Goal: Task Accomplishment & Management: Manage account settings

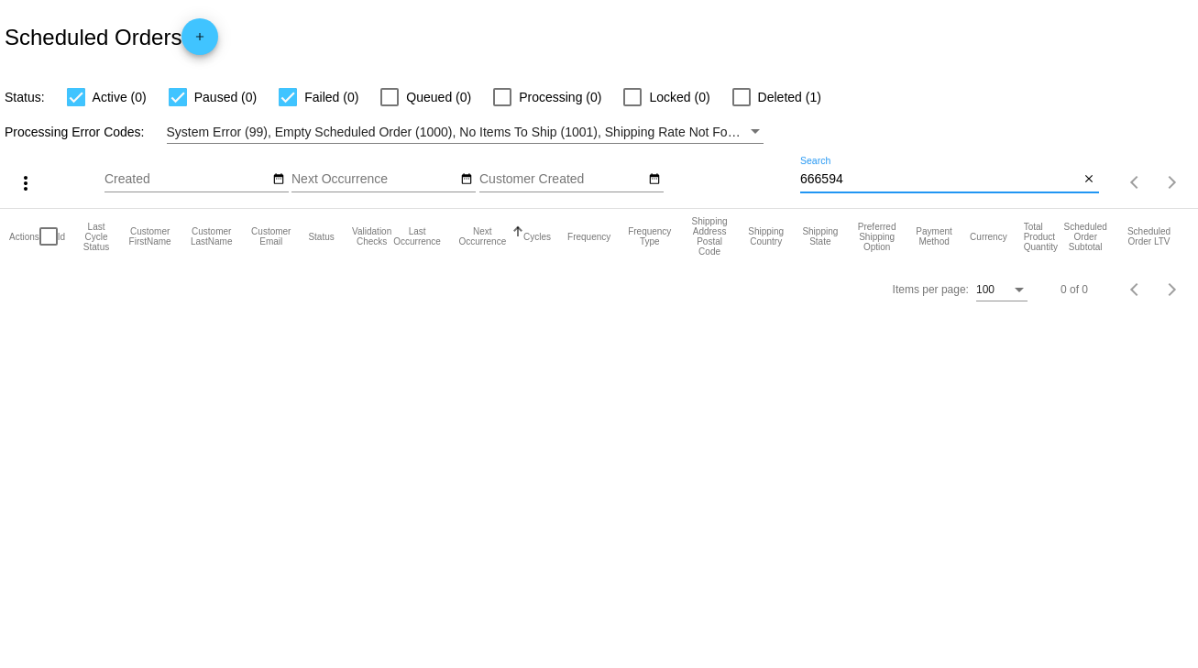
drag, startPoint x: 852, startPoint y: 180, endPoint x: 776, endPoint y: 187, distance: 76.4
click at [776, 187] on div "more_vert Sep Jan Feb Mar [DATE]" at bounding box center [599, 176] width 1198 height 65
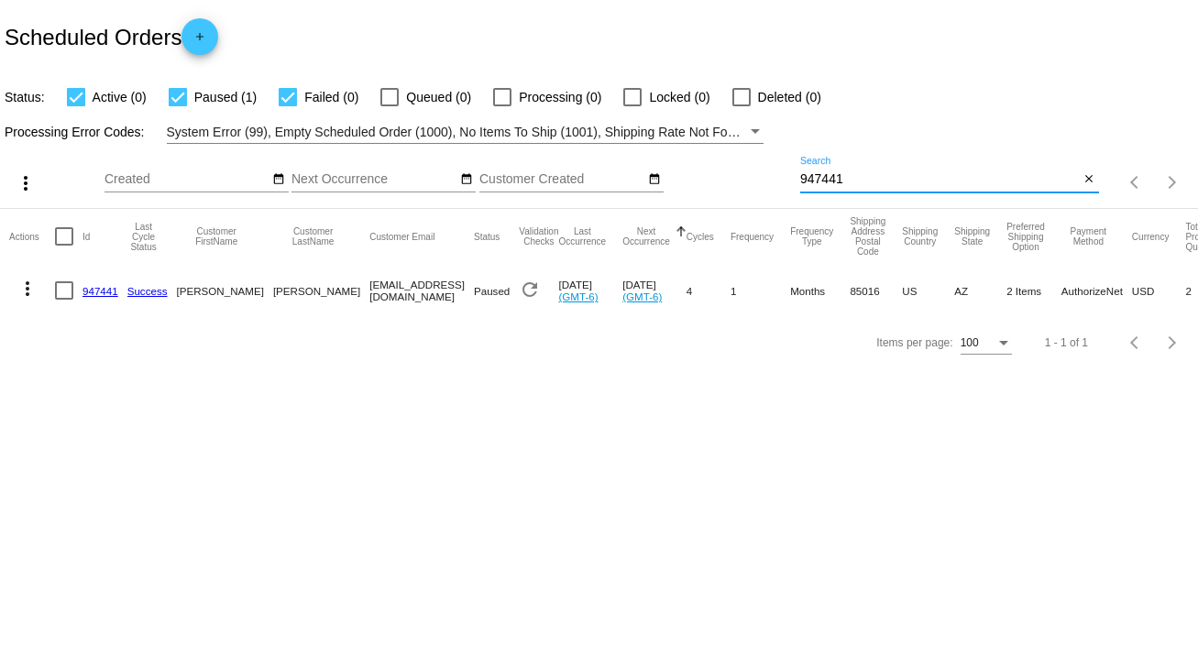
type input "947441"
click at [94, 290] on link "947441" at bounding box center [101, 291] width 36 height 12
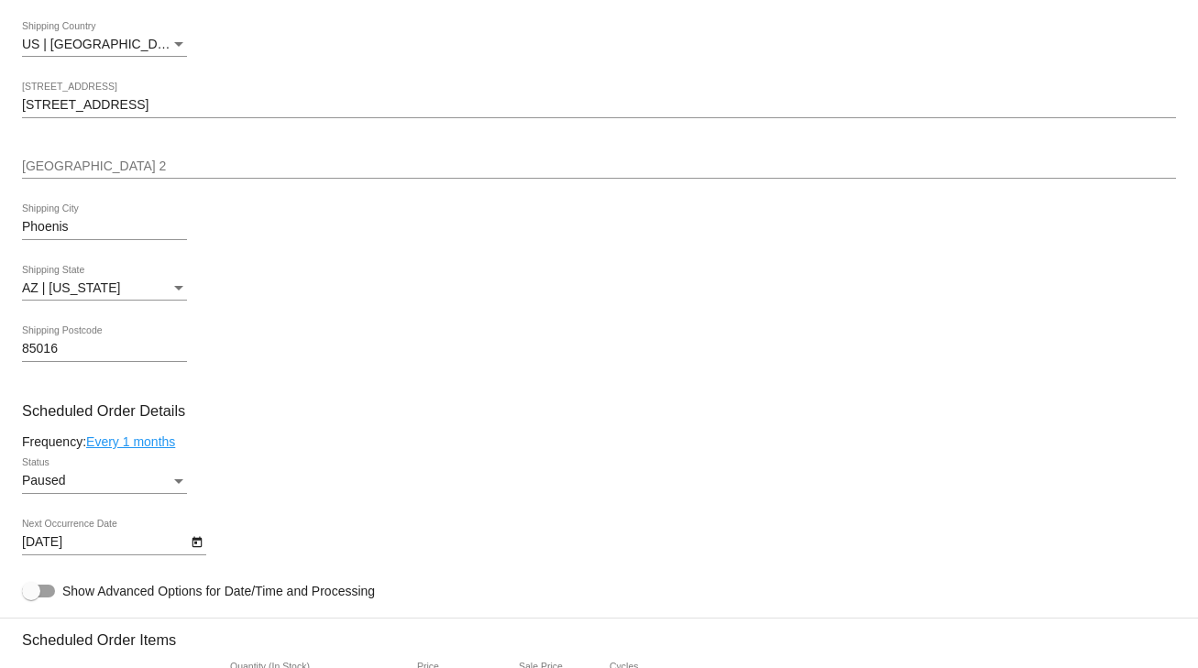
scroll to position [733, 0]
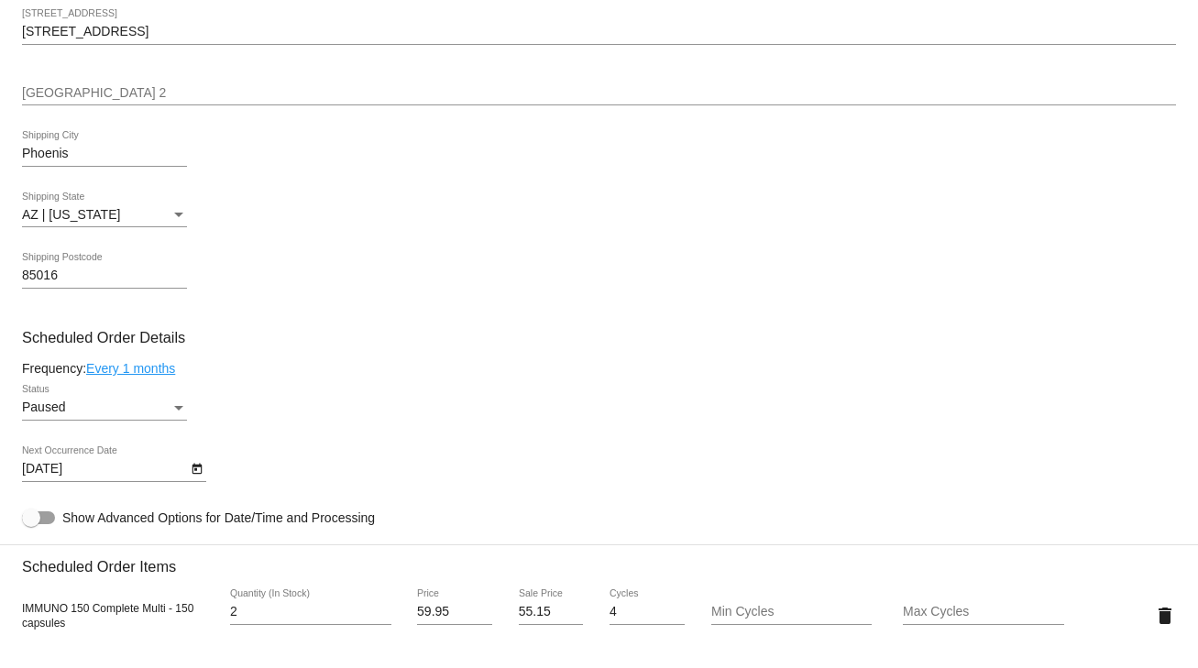
click at [74, 415] on div "Paused" at bounding box center [96, 408] width 149 height 15
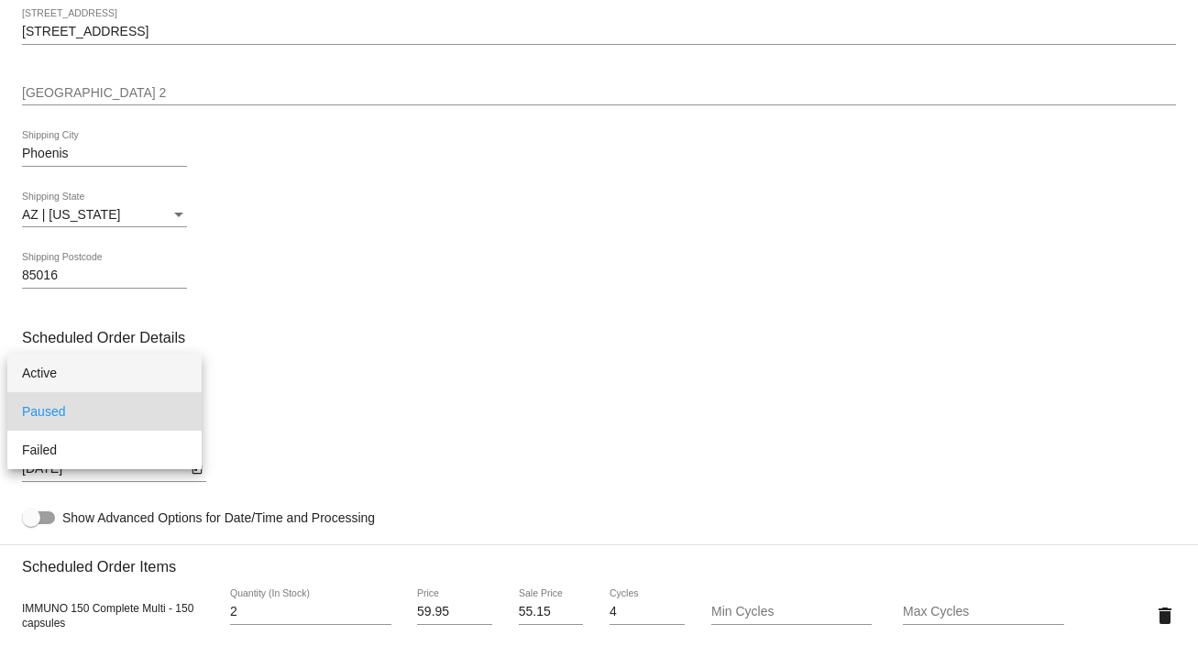
click at [43, 369] on span "Active" at bounding box center [104, 373] width 165 height 39
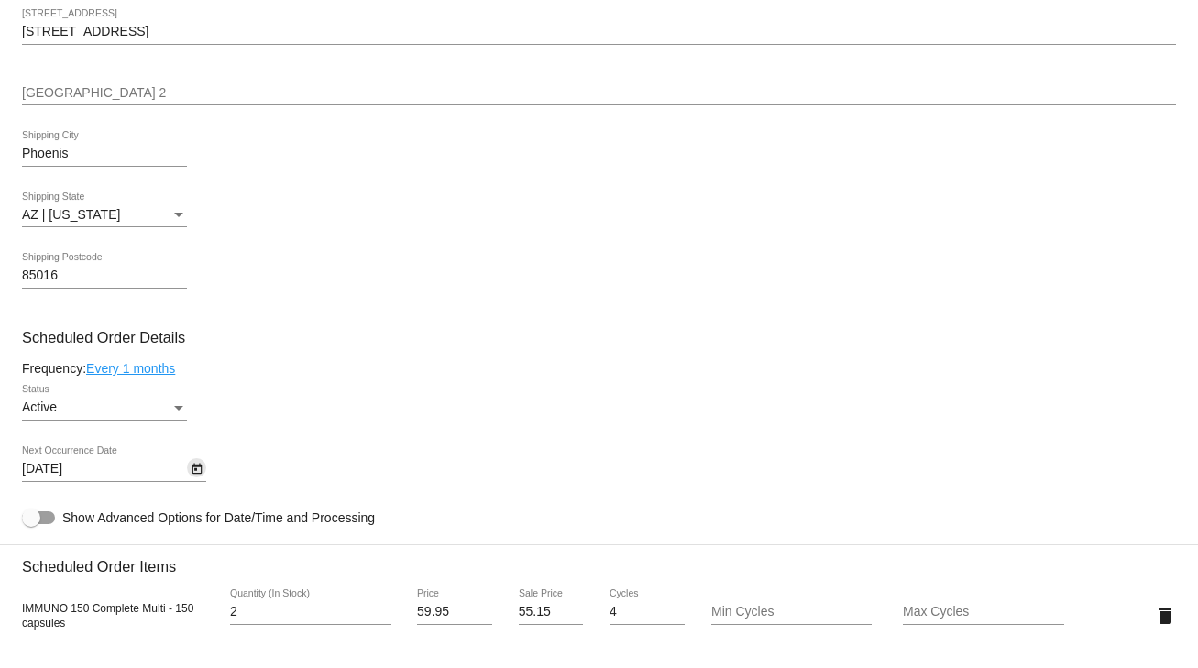
click at [188, 476] on button "Open calendar" at bounding box center [196, 467] width 19 height 19
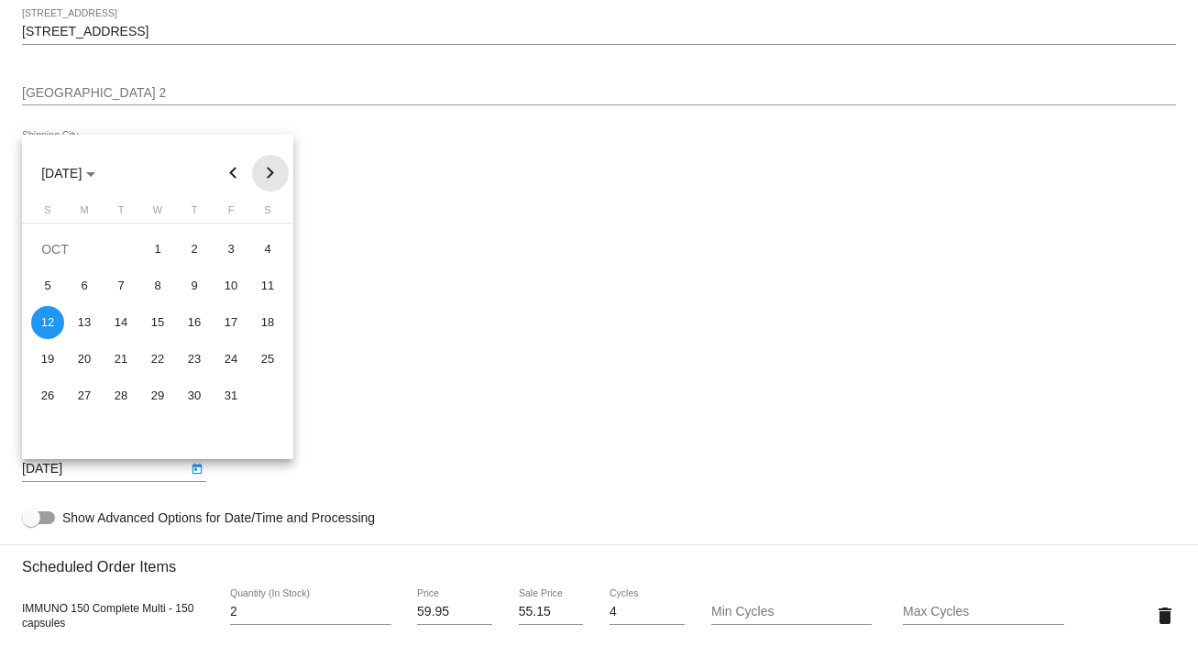
click at [275, 171] on button "Next month" at bounding box center [270, 173] width 37 height 37
click at [237, 318] on div "12" at bounding box center [231, 322] width 33 height 33
type input "12/12/2025"
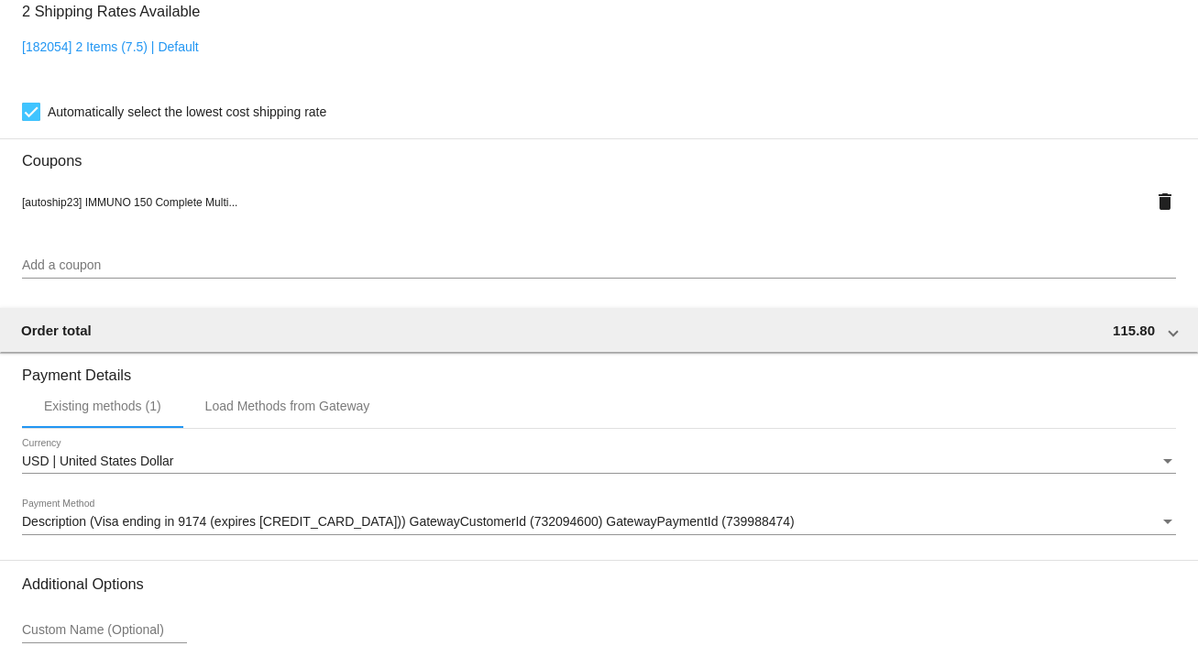
scroll to position [1623, 0]
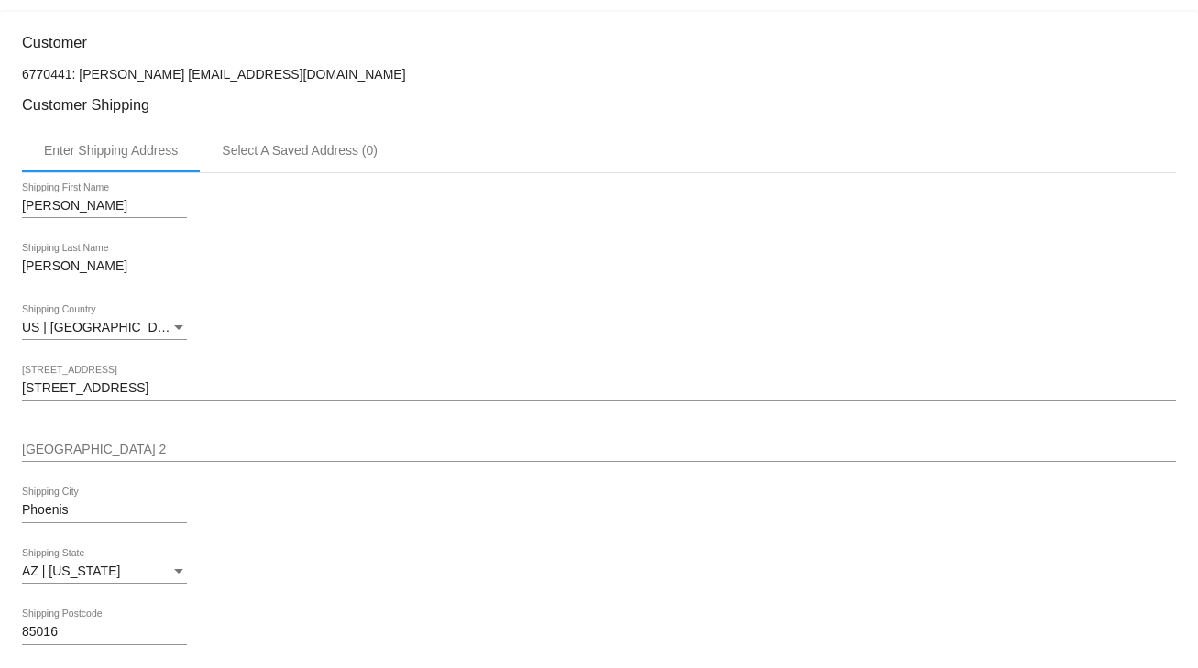
scroll to position [0, 0]
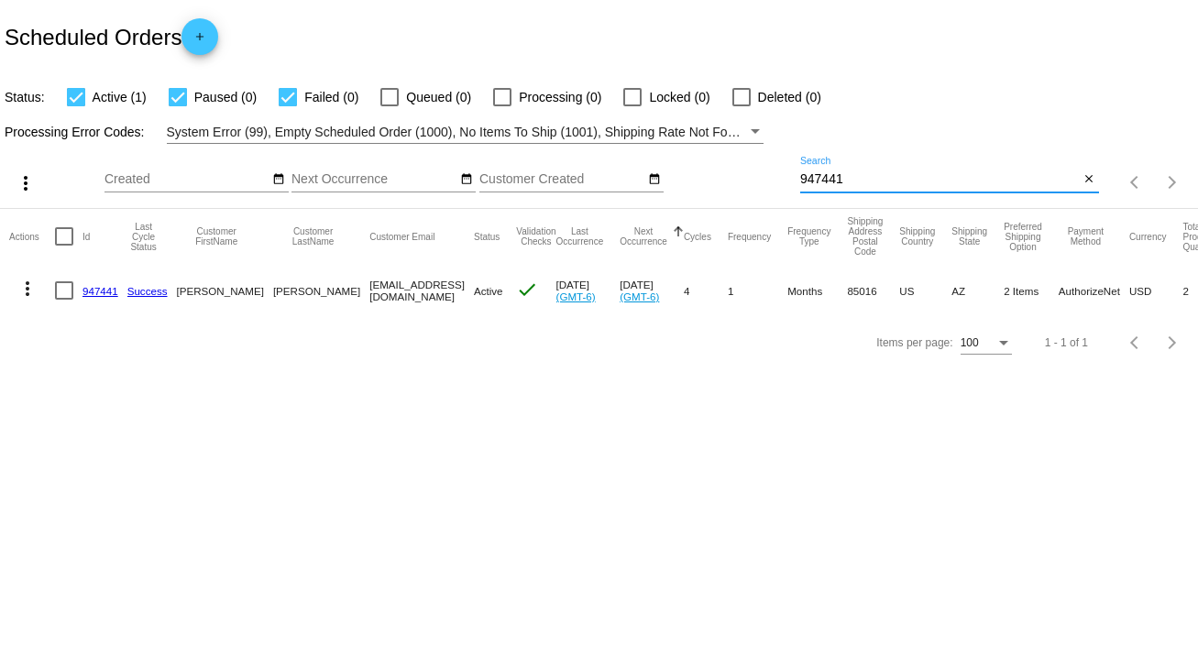
drag, startPoint x: 853, startPoint y: 179, endPoint x: 737, endPoint y: 183, distance: 115.6
click at [737, 183] on div "more_vert Sep Jan Feb Mar [DATE]" at bounding box center [599, 176] width 1198 height 65
type input "805942"
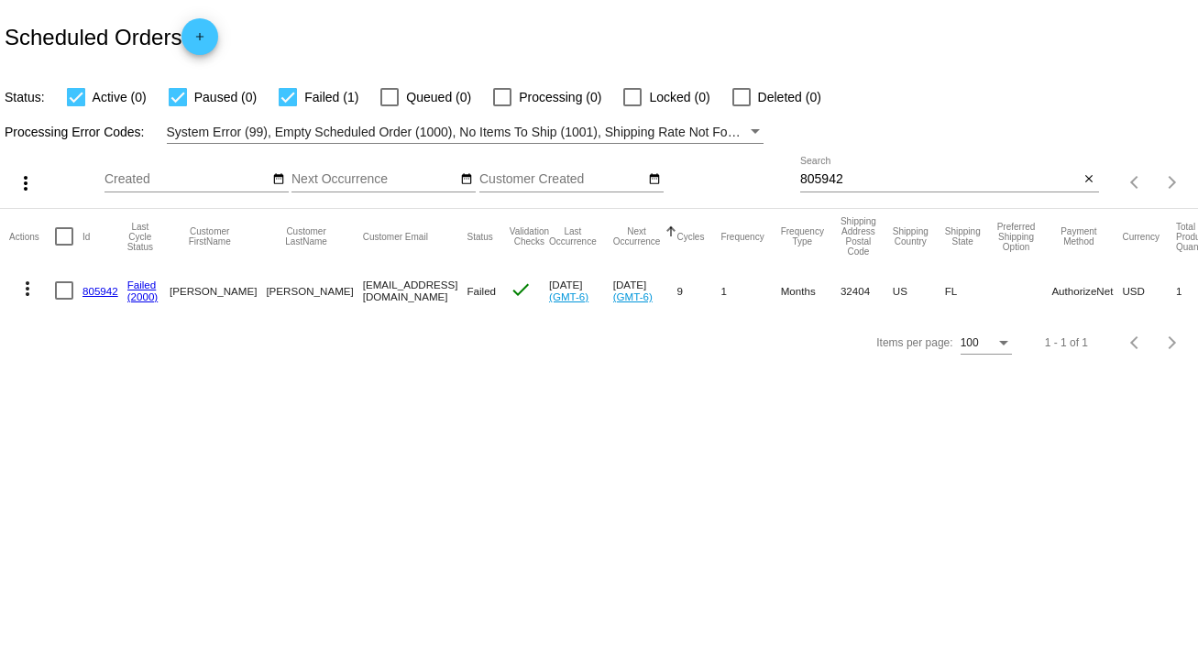
click at [100, 292] on link "805942" at bounding box center [101, 291] width 36 height 12
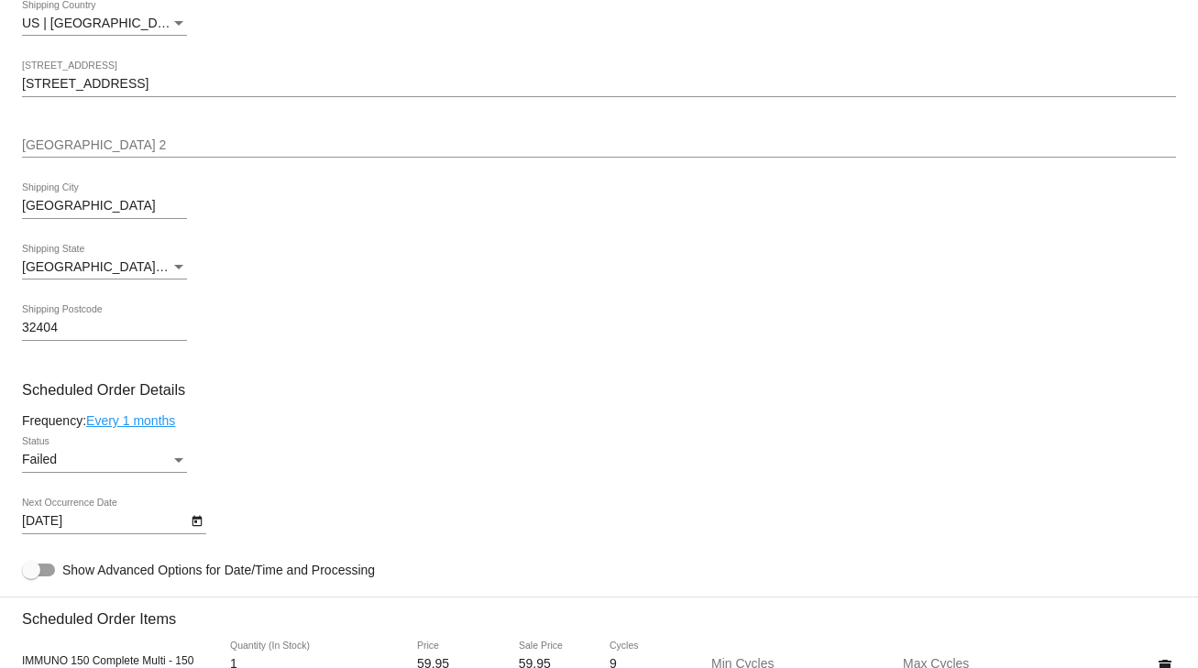
scroll to position [880, 0]
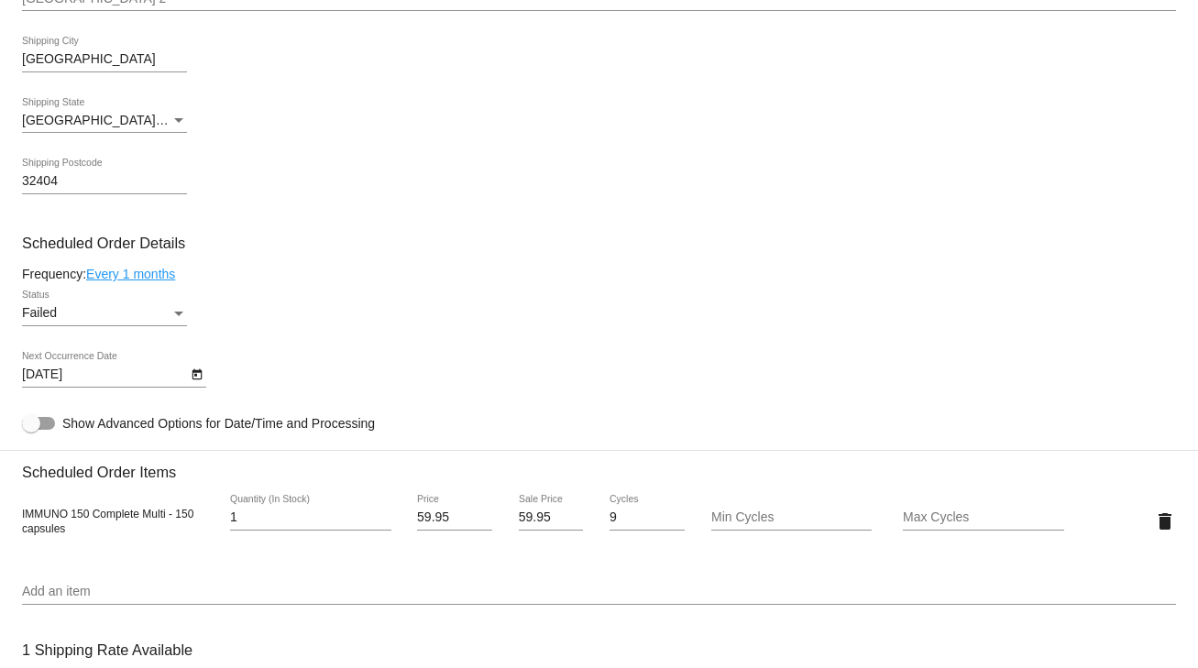
click at [97, 325] on div "Failed Status" at bounding box center [104, 309] width 165 height 36
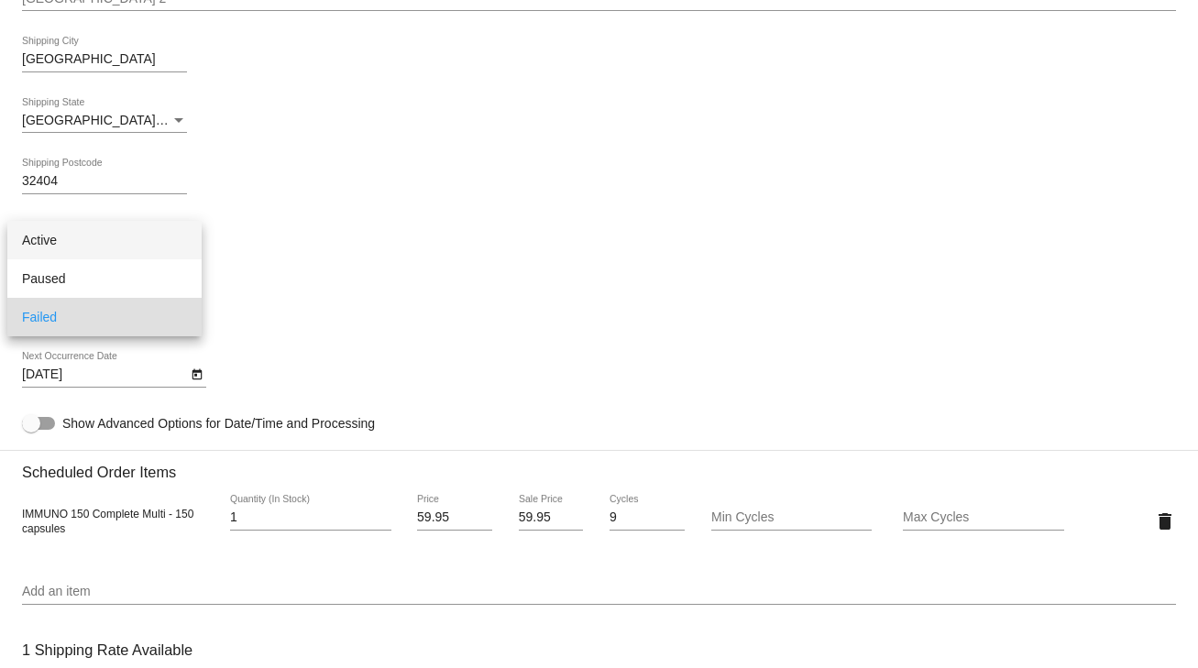
click at [66, 240] on span "Active" at bounding box center [104, 240] width 165 height 39
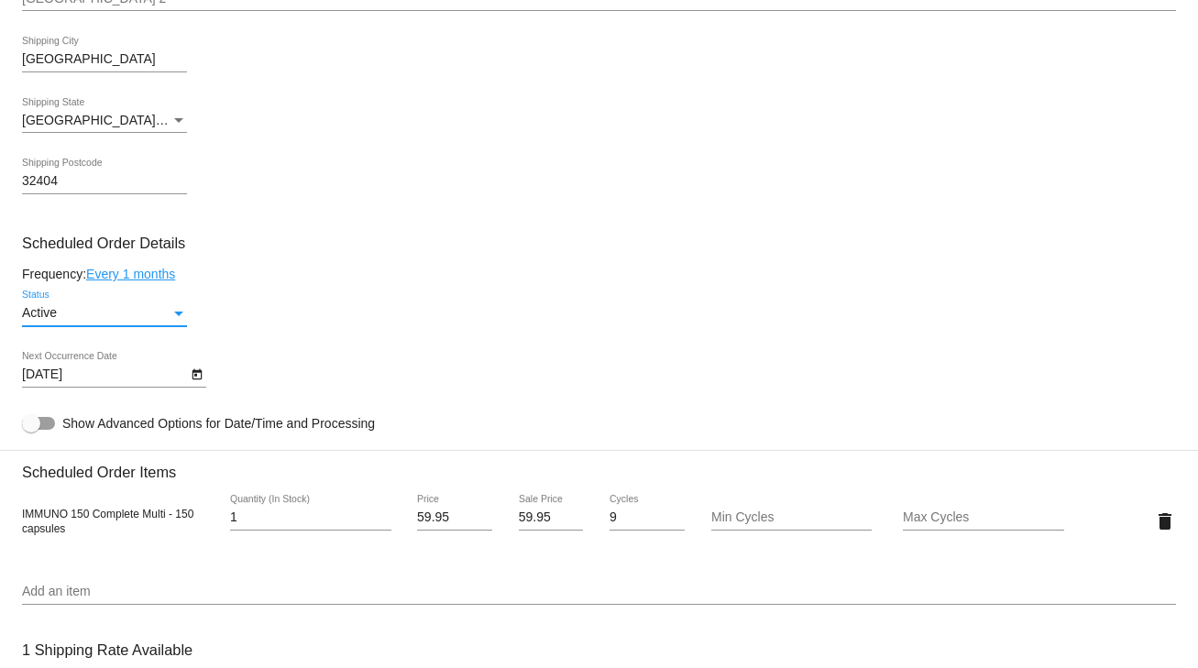
click at [193, 380] on icon "Open calendar" at bounding box center [197, 374] width 10 height 11
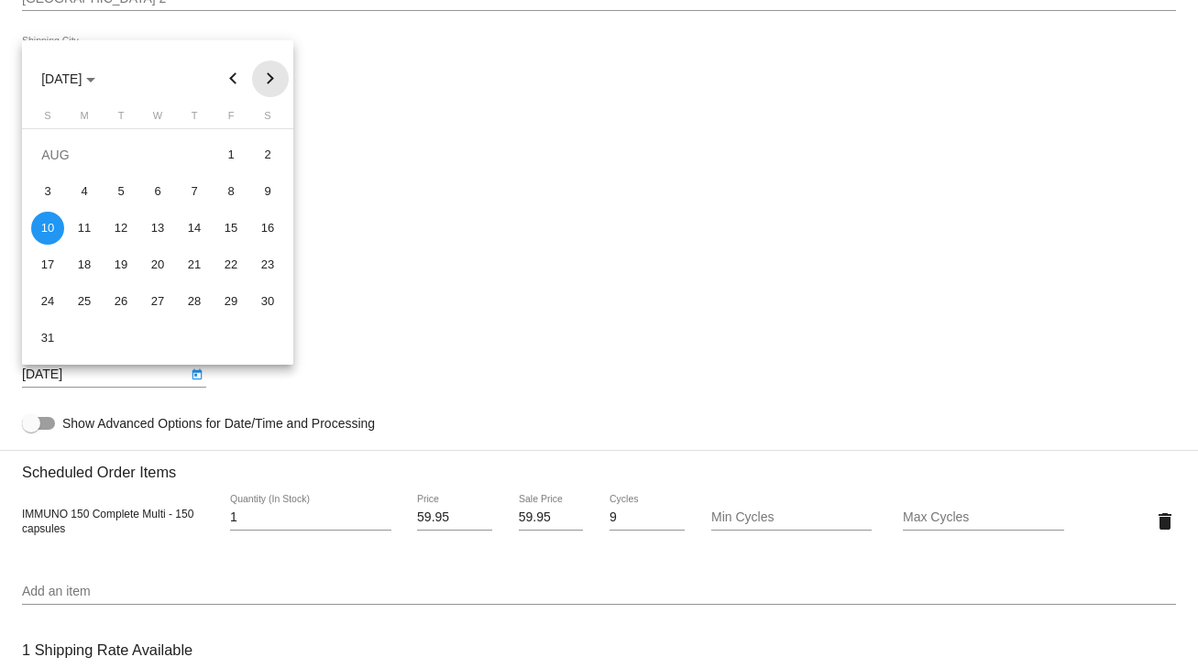
click at [268, 83] on button "Next month" at bounding box center [270, 79] width 37 height 37
click at [92, 299] on div "22" at bounding box center [84, 301] width 33 height 33
type input "9/22/2025"
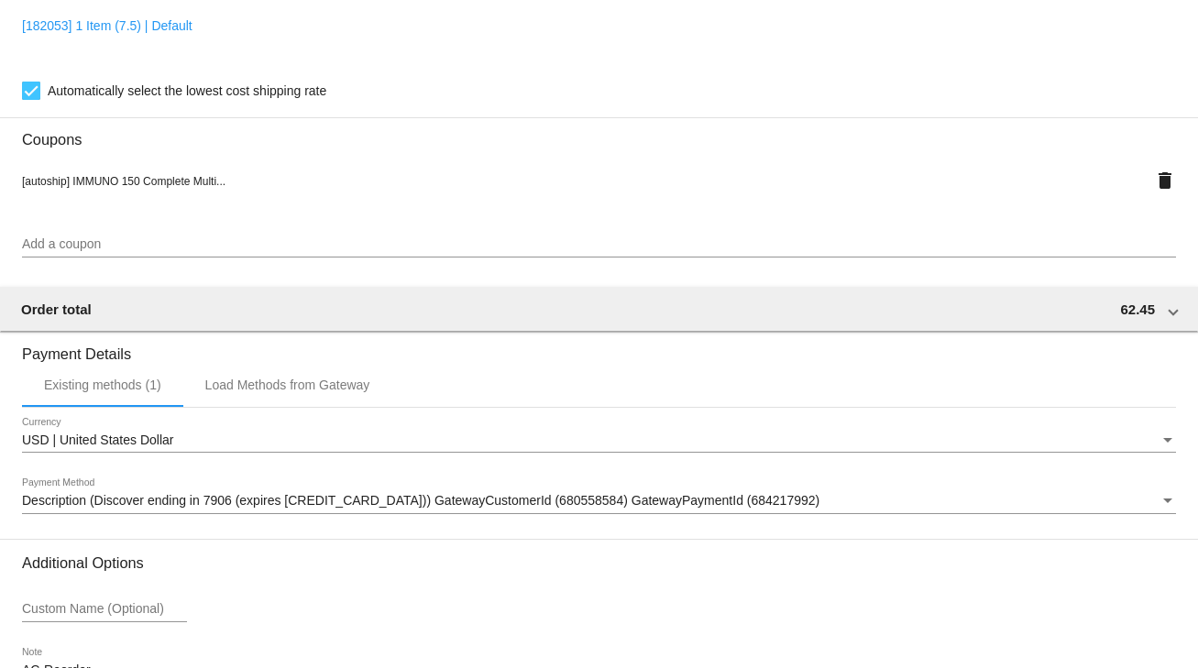
scroll to position [1676, 0]
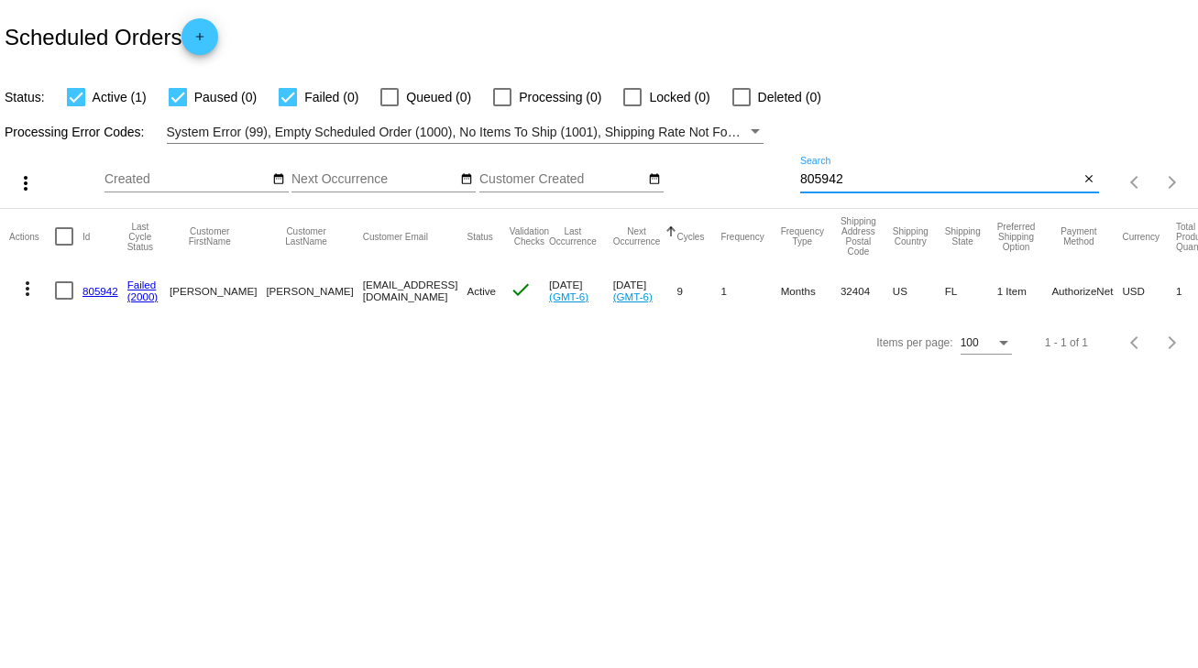
drag, startPoint x: 858, startPoint y: 180, endPoint x: 775, endPoint y: 177, distance: 83.5
click at [775, 177] on div "more_vert Sep Jan Feb Mar [DATE]" at bounding box center [599, 176] width 1198 height 65
type input "957640"
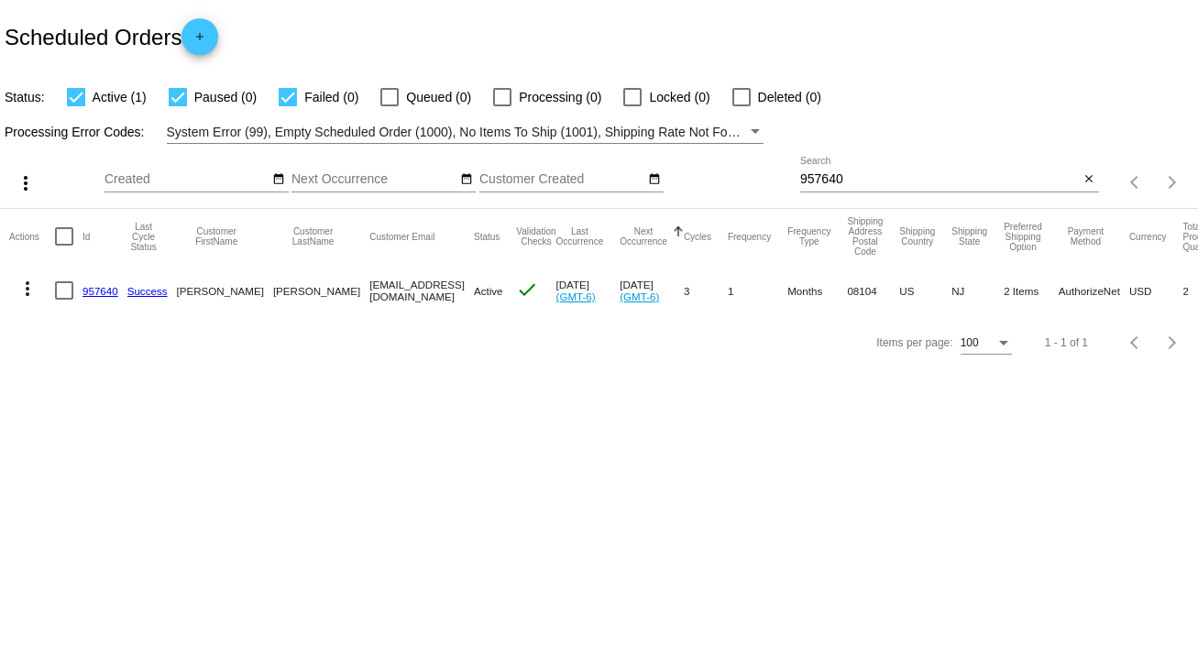
click at [104, 290] on link "957640" at bounding box center [101, 291] width 36 height 12
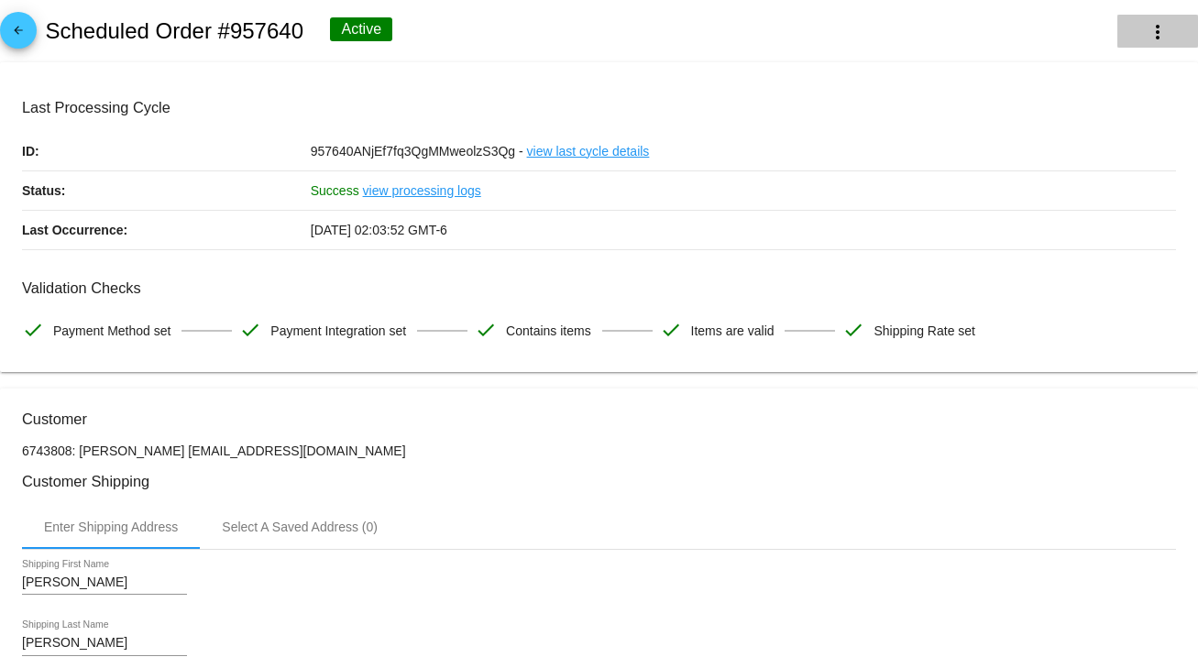
click at [1147, 24] on mat-icon "more_vert" at bounding box center [1158, 32] width 22 height 22
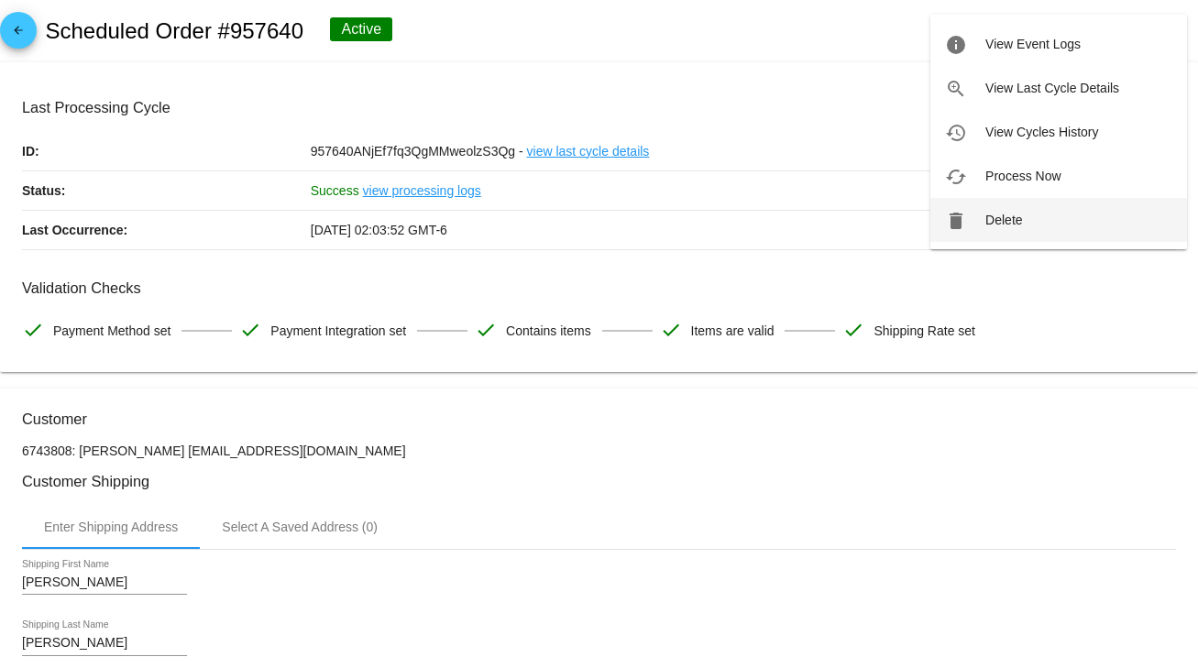
click at [986, 222] on span "Delete" at bounding box center [1003, 220] width 37 height 15
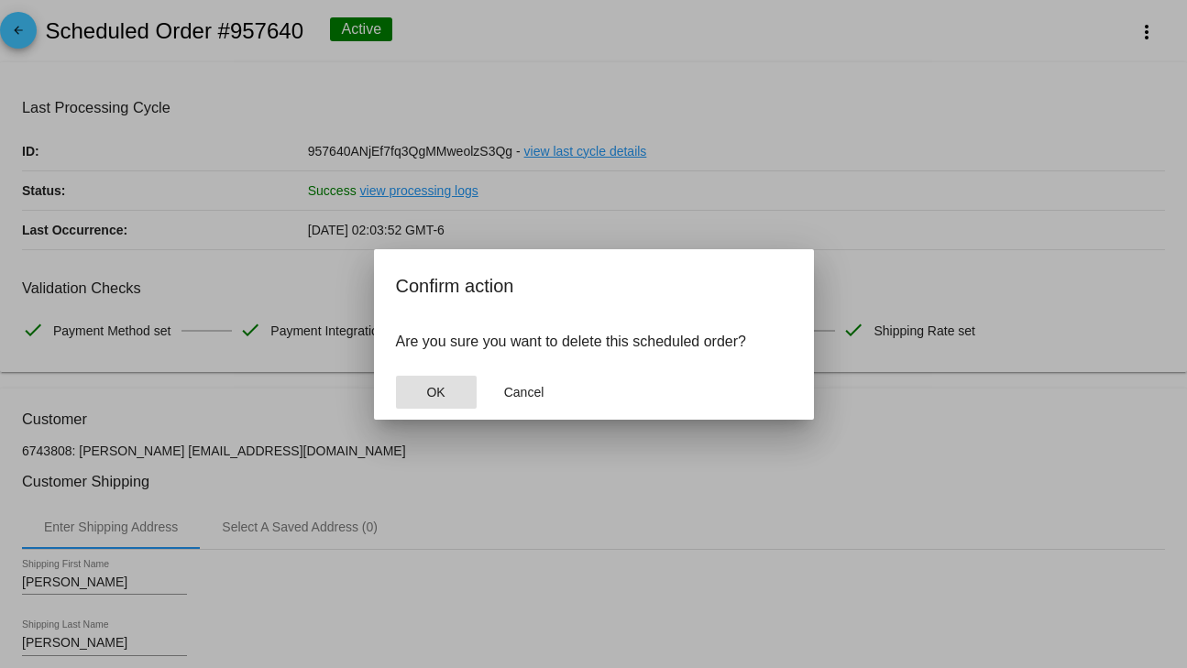
click at [428, 394] on span "OK" at bounding box center [435, 392] width 18 height 15
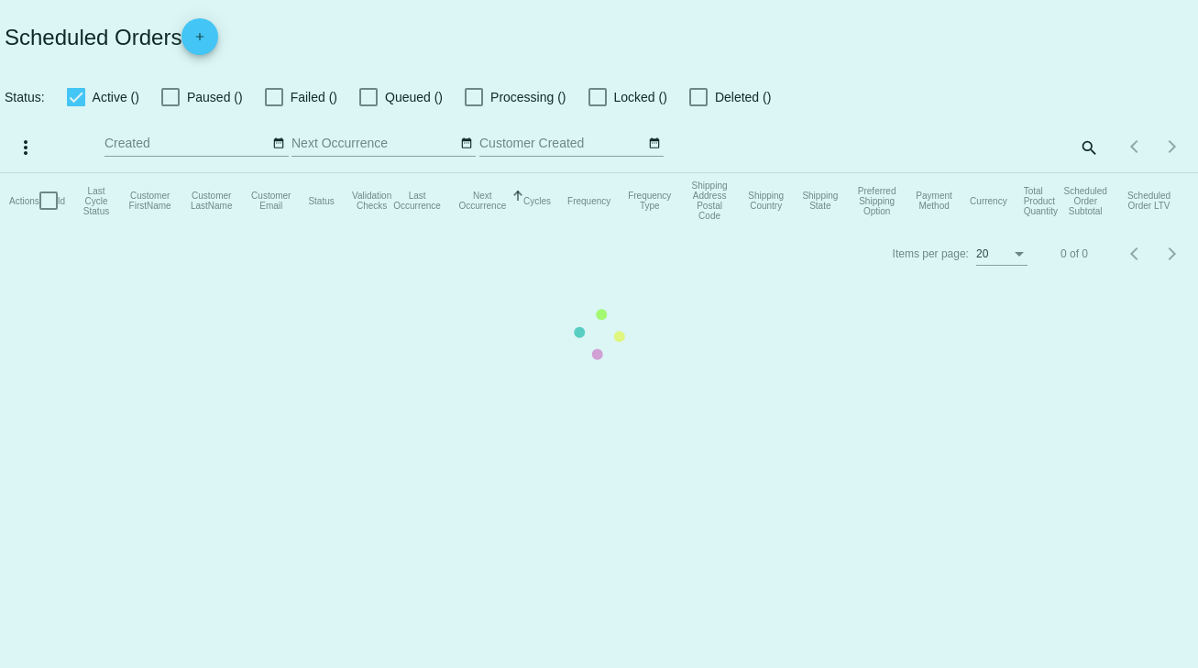
checkbox input "true"
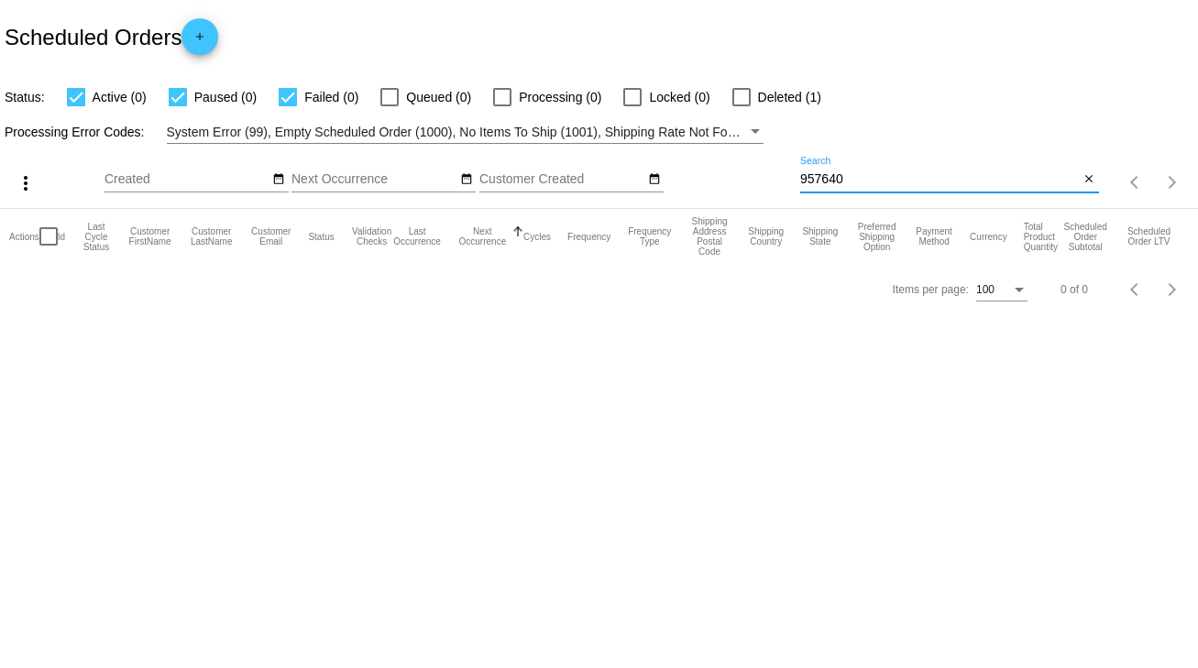
drag, startPoint x: 852, startPoint y: 176, endPoint x: 807, endPoint y: 179, distance: 45.0
click at [796, 180] on div "more_vert Sep Jan Feb Mar [DATE]" at bounding box center [599, 176] width 1198 height 65
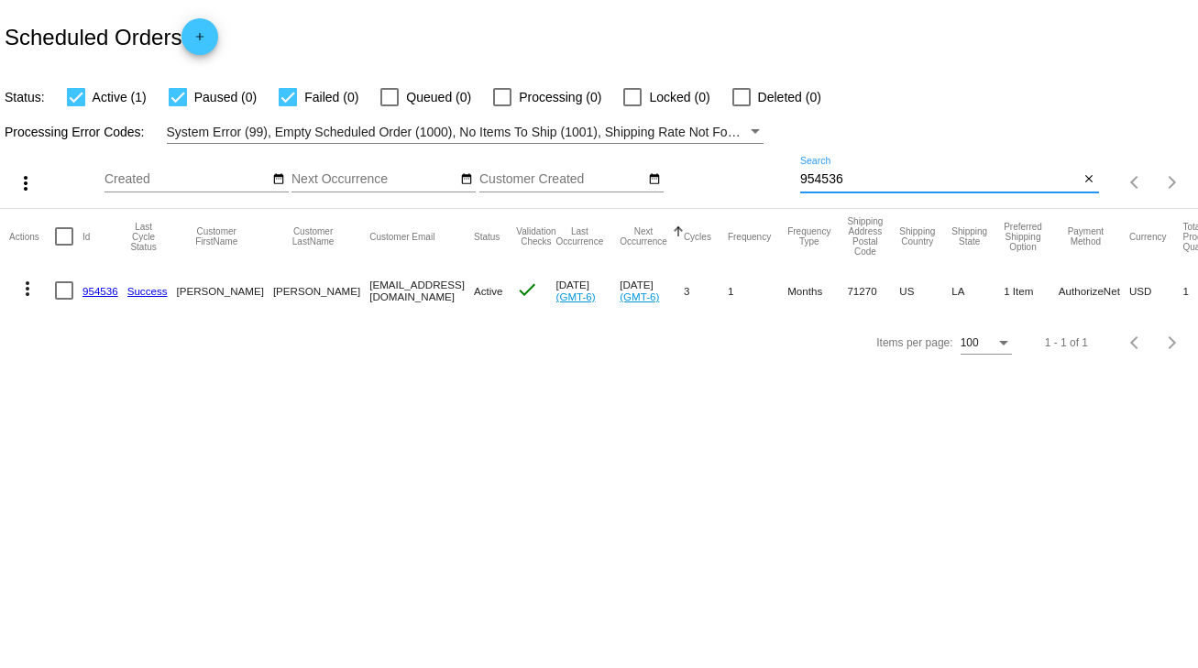
type input "954536"
click at [90, 288] on link "954536" at bounding box center [101, 291] width 36 height 12
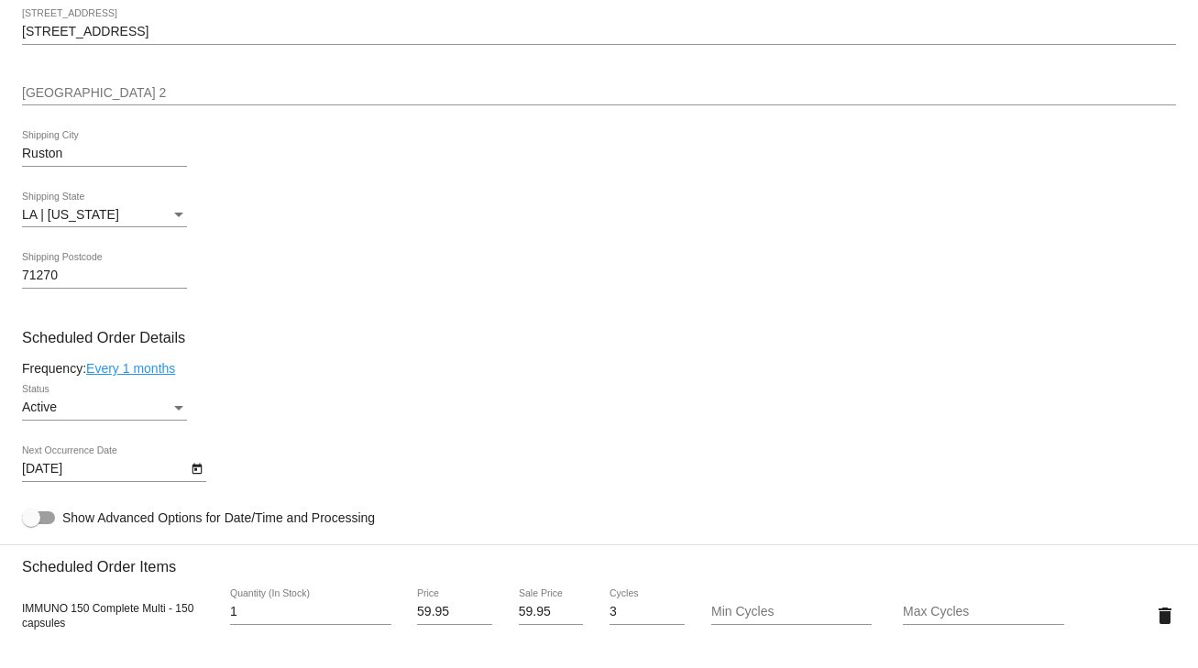
scroll to position [807, 0]
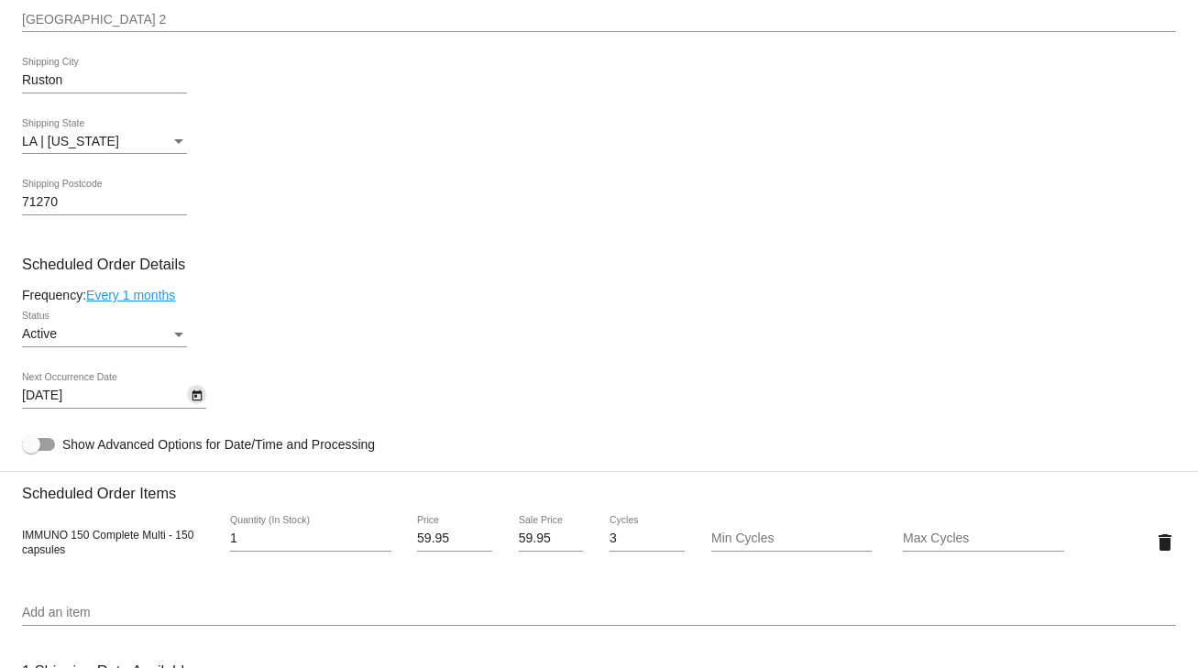
click at [199, 397] on icon "Open calendar" at bounding box center [197, 396] width 10 height 11
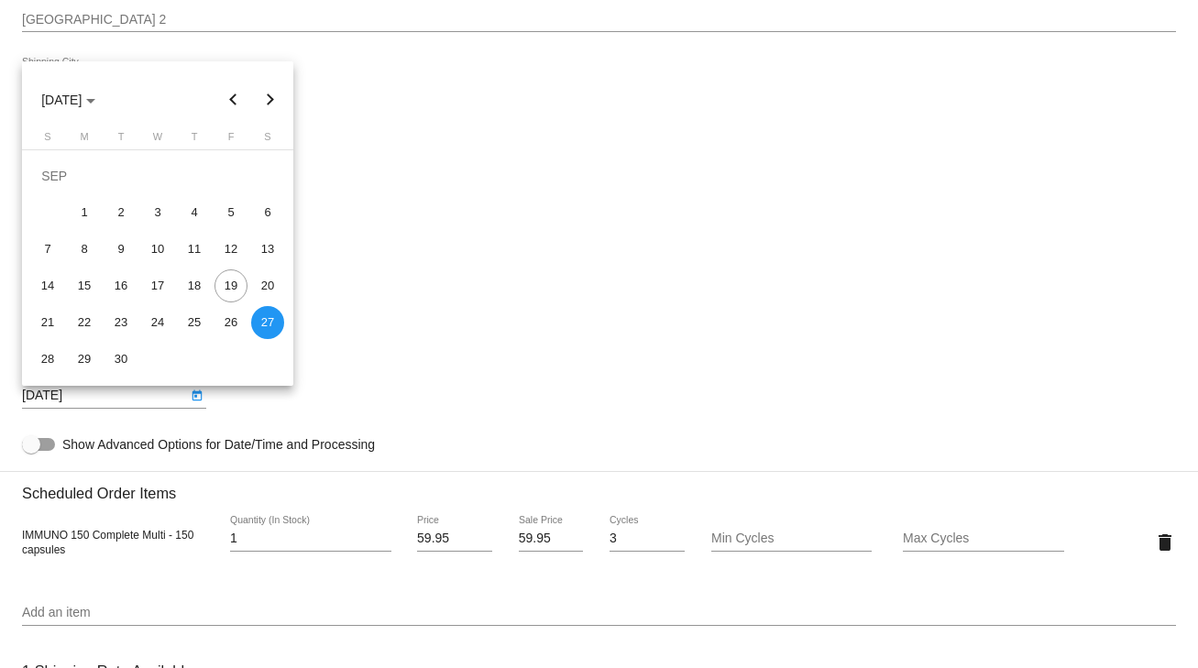
click at [275, 97] on button "Next month" at bounding box center [270, 100] width 37 height 37
click at [259, 322] on div "27" at bounding box center [267, 322] width 33 height 33
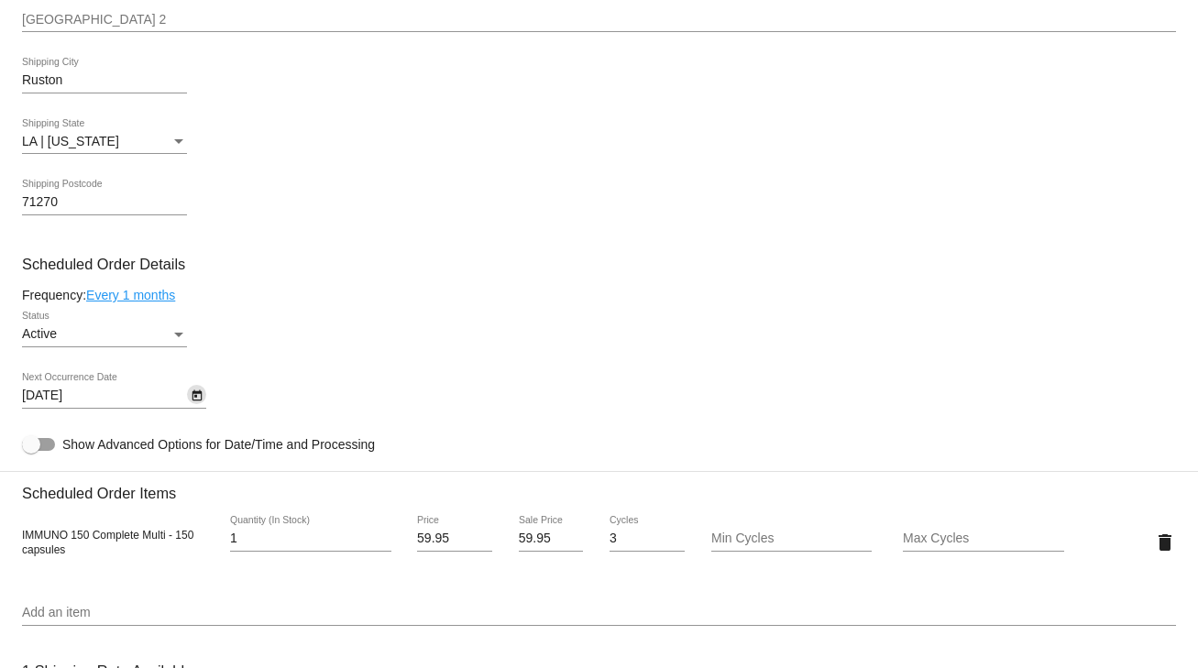
click at [193, 401] on icon "Open calendar" at bounding box center [197, 396] width 13 height 22
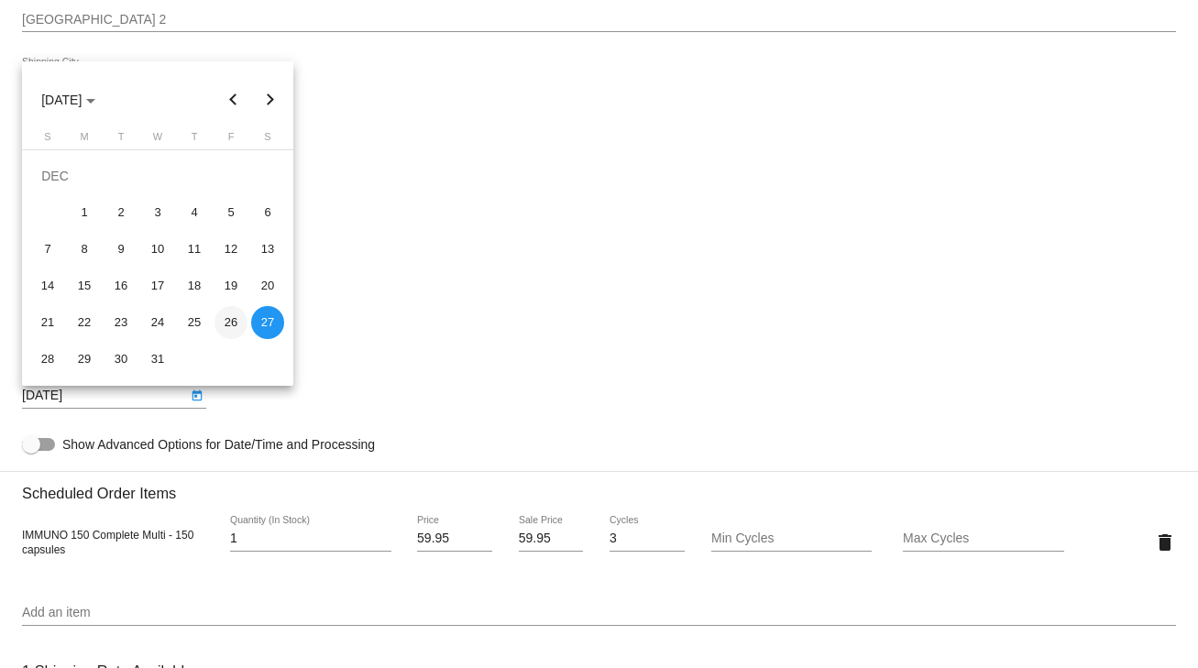
click at [234, 326] on div "26" at bounding box center [231, 322] width 33 height 33
type input "12/26/2025"
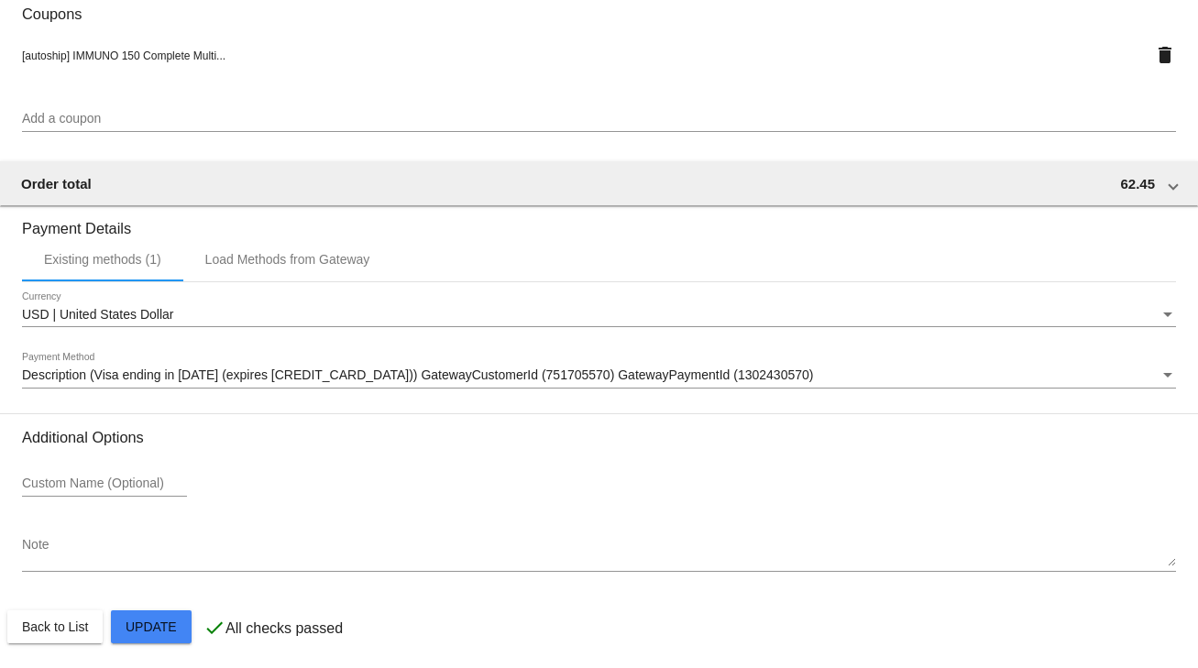
scroll to position [1623, 0]
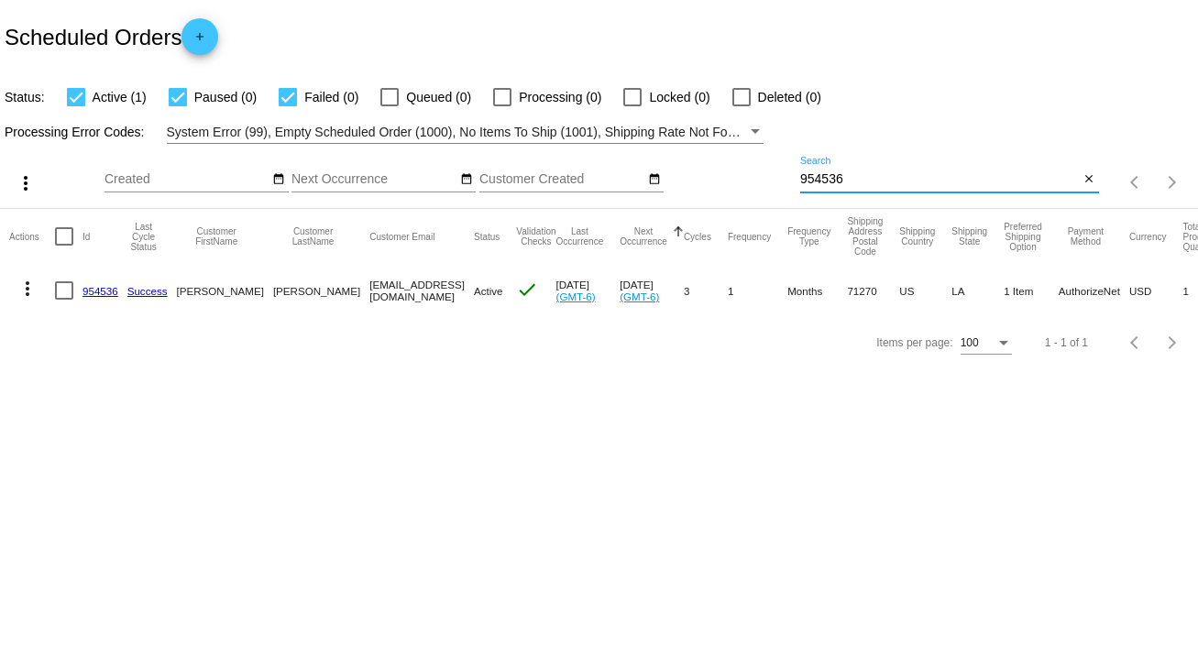
drag, startPoint x: 866, startPoint y: 176, endPoint x: 765, endPoint y: 180, distance: 100.9
click at [765, 180] on div "more_vert Sep Jan Feb Mar [DATE]" at bounding box center [599, 176] width 1198 height 65
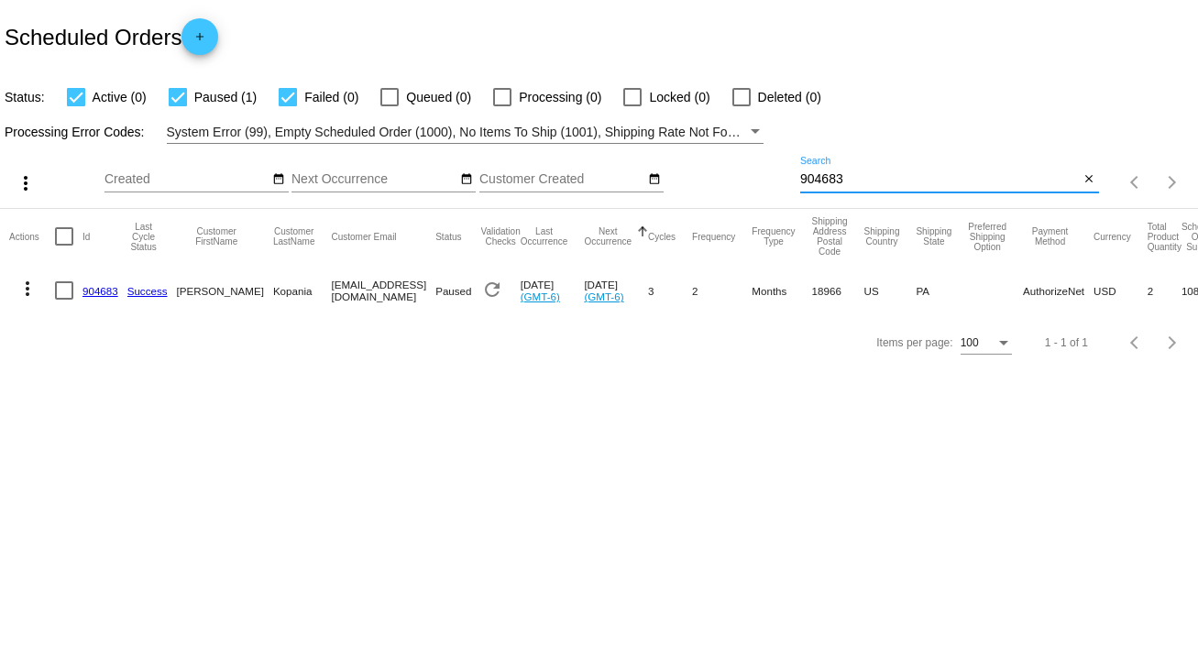
type input "904683"
click at [104, 285] on link "904683" at bounding box center [101, 291] width 36 height 12
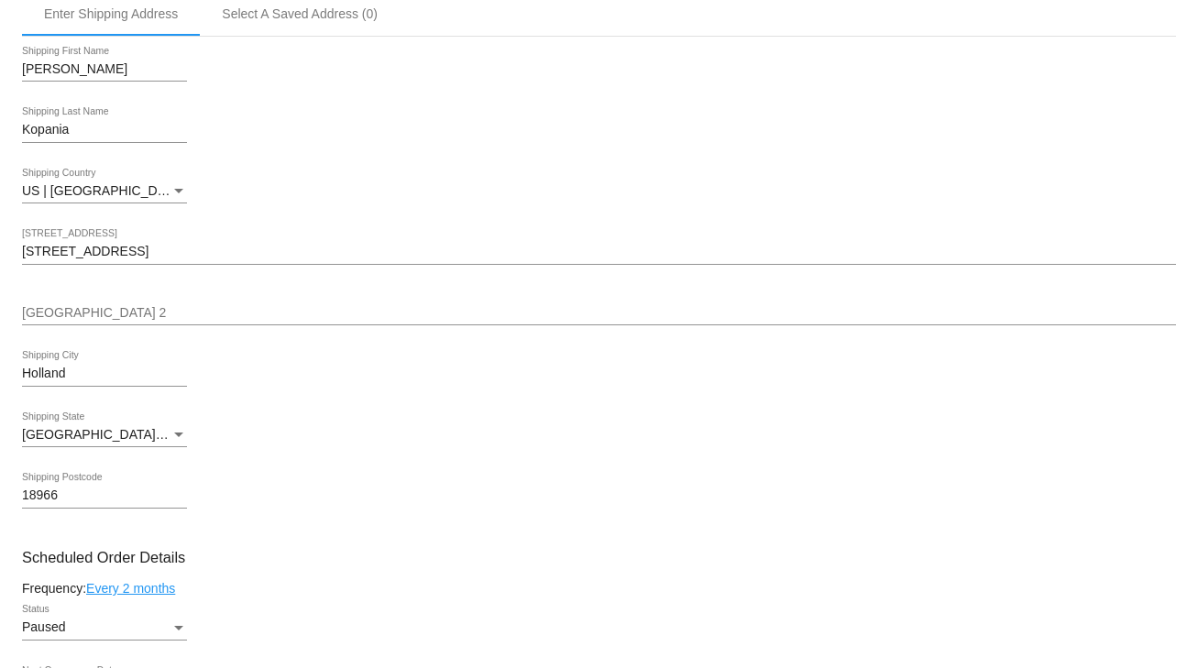
scroll to position [660, 0]
